Goal: Task Accomplishment & Management: Manage account settings

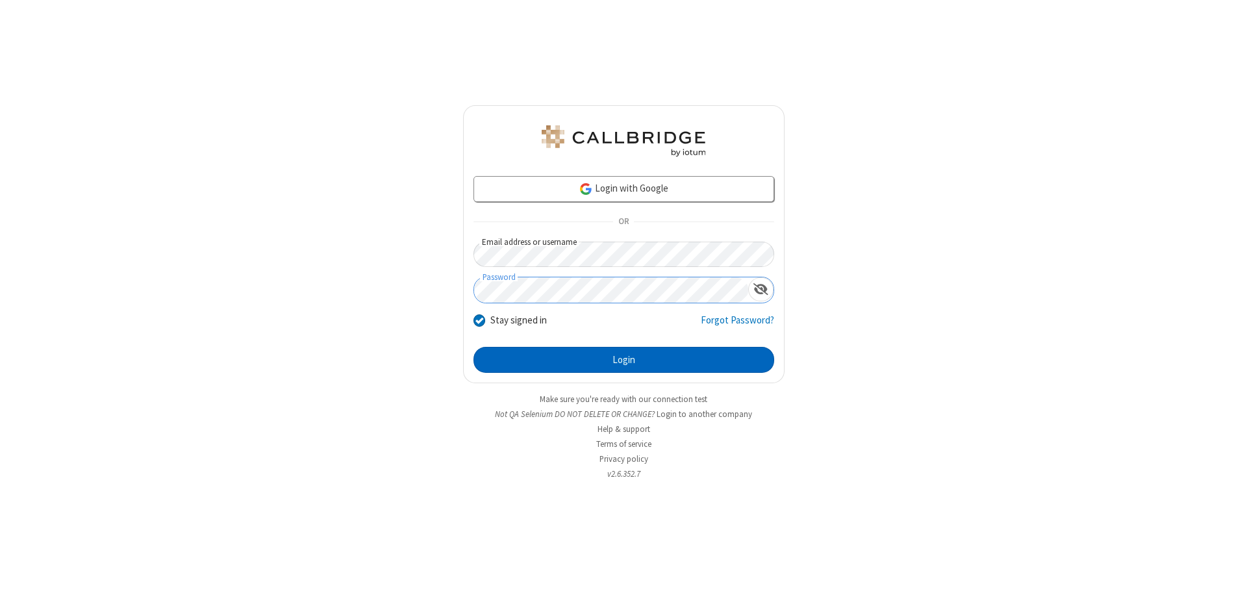
click at [624, 360] on button "Login" at bounding box center [624, 360] width 301 height 26
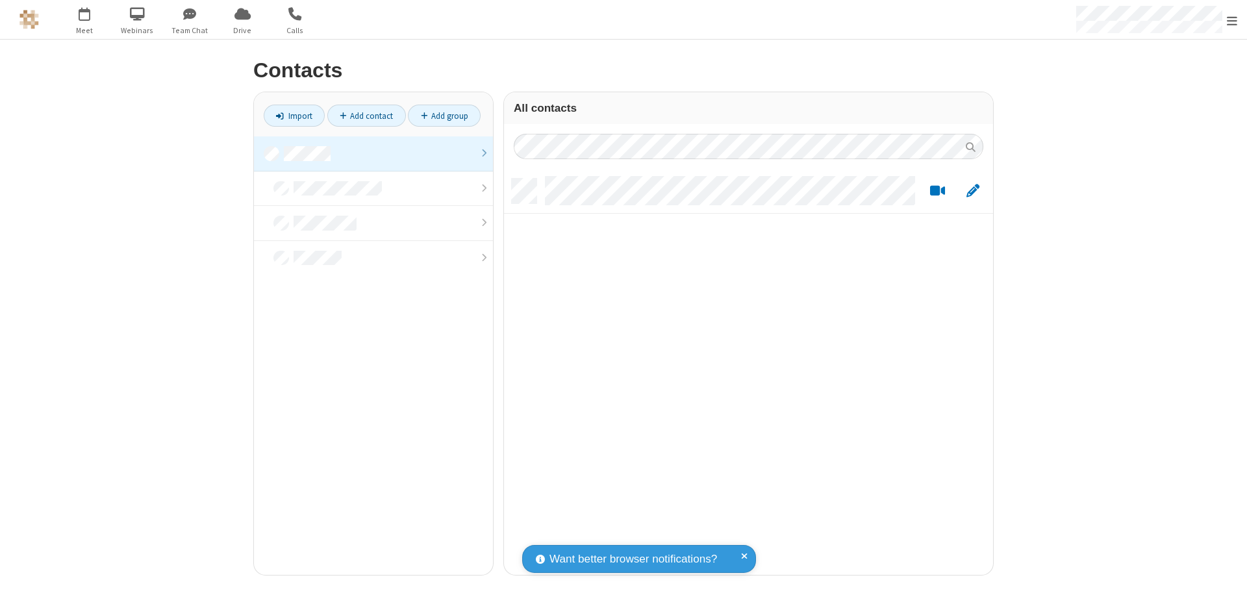
click at [373, 153] on link at bounding box center [373, 153] width 239 height 35
click at [366, 116] on link "Add contact" at bounding box center [366, 116] width 79 height 22
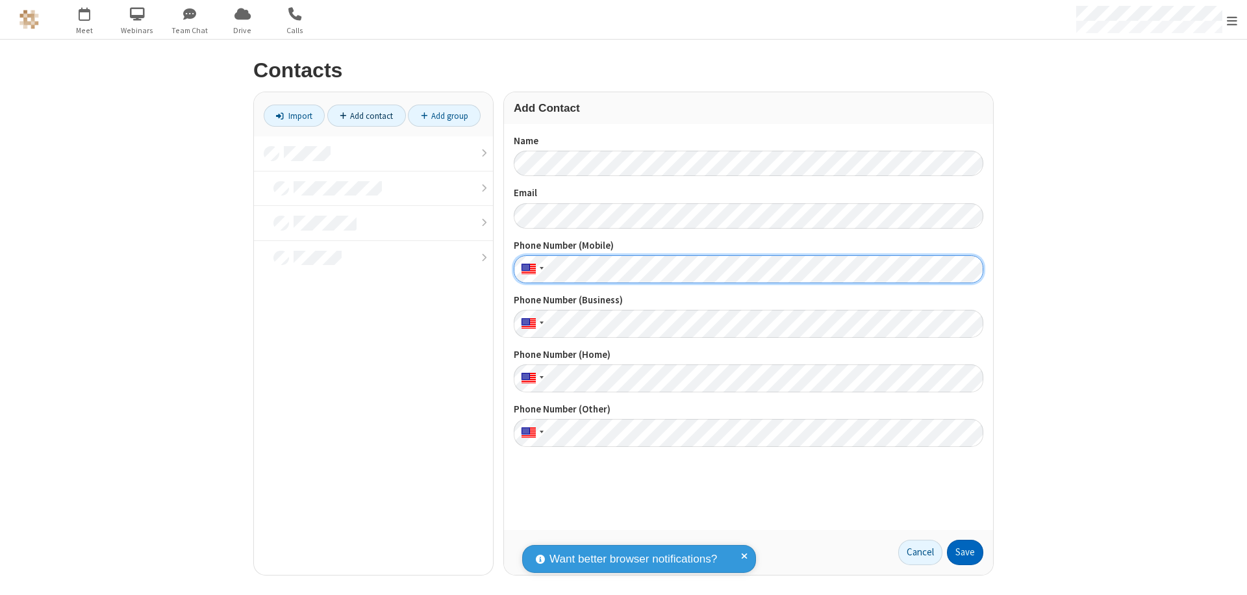
click at [965, 552] on button "Save" at bounding box center [965, 553] width 36 height 26
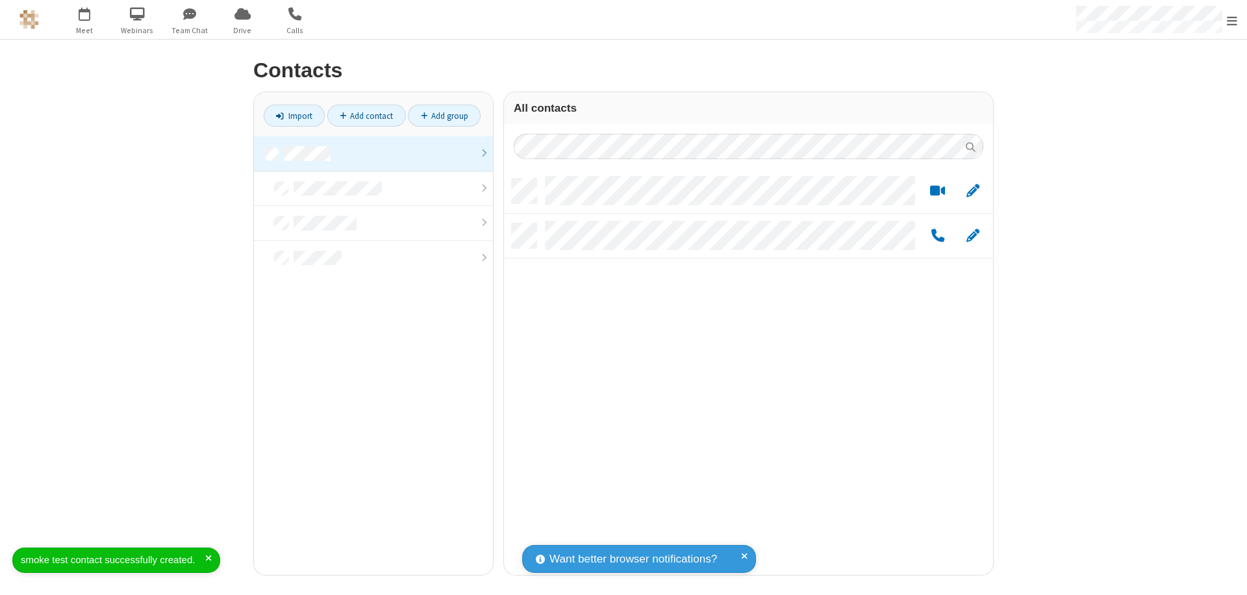
scroll to position [396, 479]
click at [366, 116] on link "Add contact" at bounding box center [366, 116] width 79 height 22
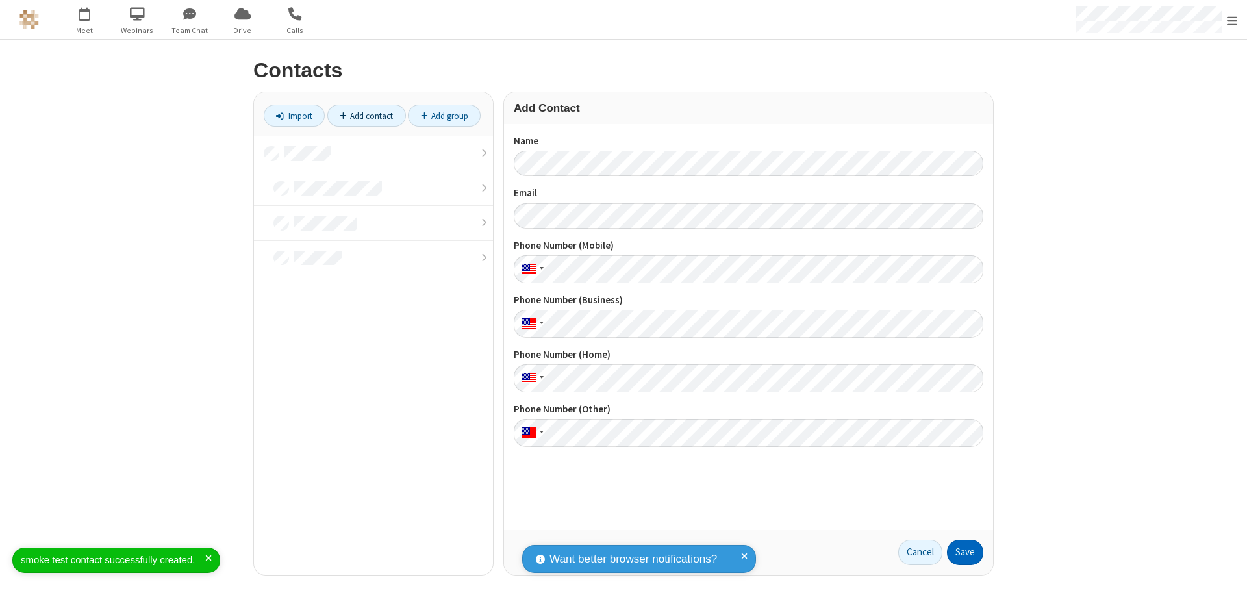
click at [965, 552] on button "Save" at bounding box center [965, 553] width 36 height 26
